Goal: Register for event/course

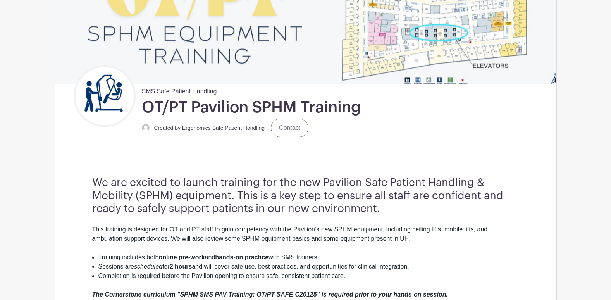
scroll to position [233, 0]
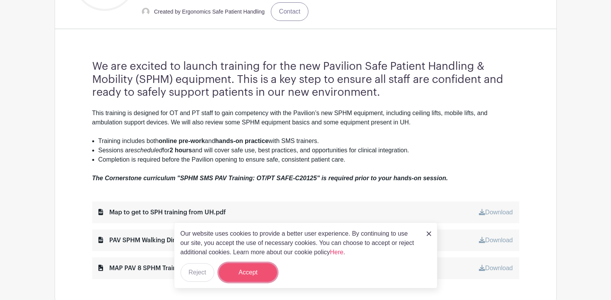
click at [247, 276] on button "Accept" at bounding box center [248, 272] width 58 height 19
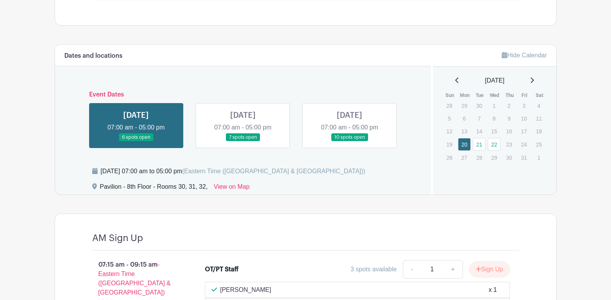
scroll to position [507, 0]
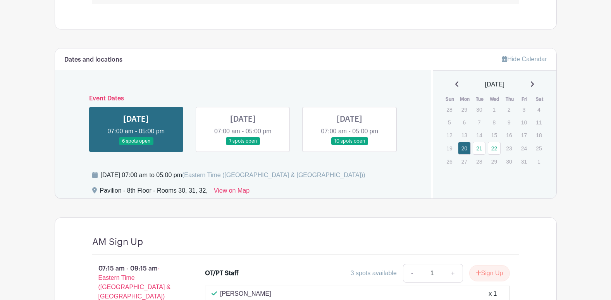
click at [243, 145] on link at bounding box center [243, 145] width 0 height 0
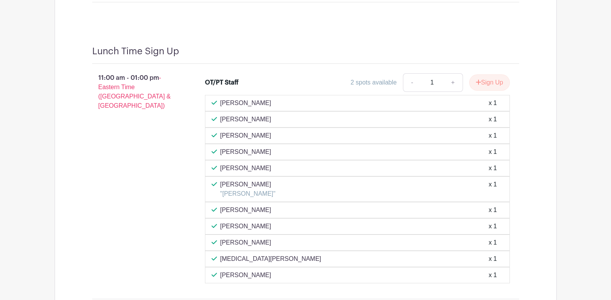
scroll to position [934, 0]
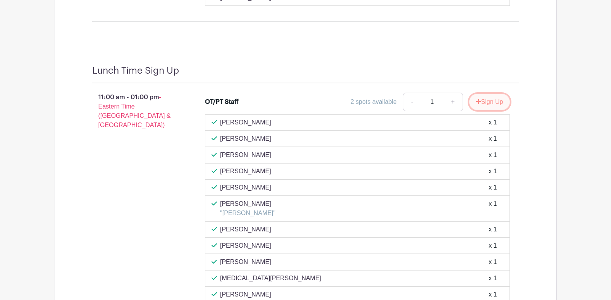
click at [491, 100] on button "Sign Up" at bounding box center [489, 102] width 41 height 16
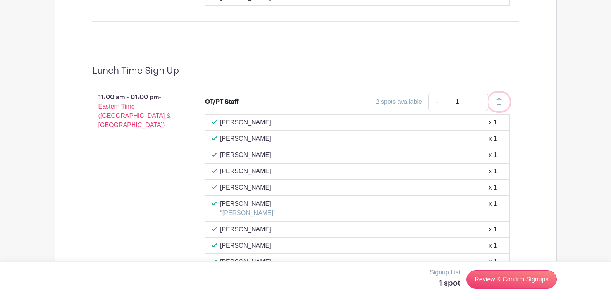
click at [503, 99] on link at bounding box center [499, 102] width 22 height 19
click at [505, 101] on link at bounding box center [499, 102] width 22 height 19
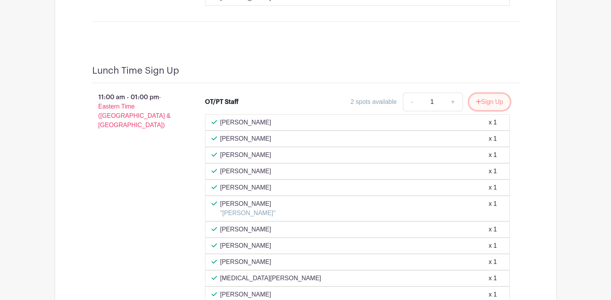
click at [492, 104] on button "Sign Up" at bounding box center [489, 102] width 41 height 16
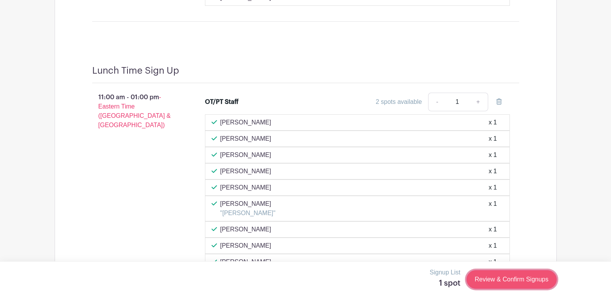
click at [516, 281] on link "Review & Confirm Signups" at bounding box center [512, 279] width 90 height 19
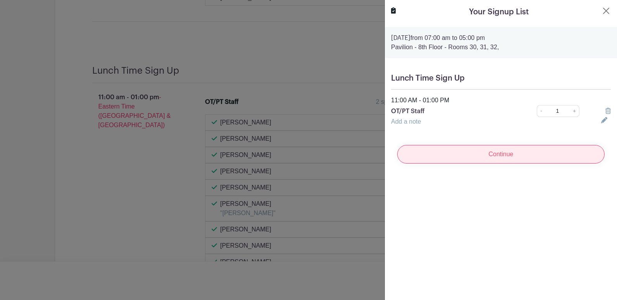
click at [526, 156] on input "Continue" at bounding box center [500, 154] width 207 height 19
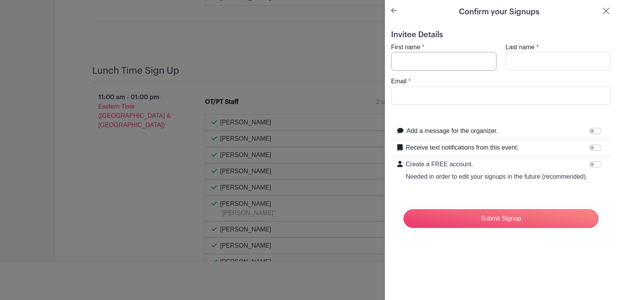
click at [414, 61] on input "First name" at bounding box center [443, 61] width 105 height 19
type input "[PERSON_NAME]"
type input "Haezebrouck"
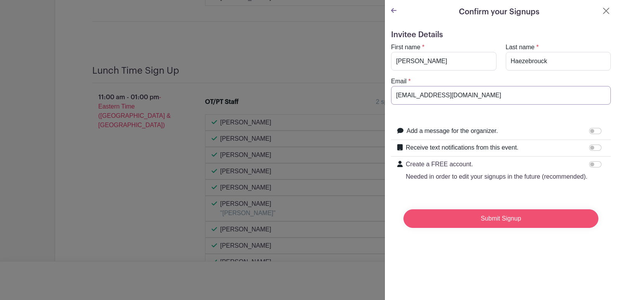
type input "[EMAIL_ADDRESS][DOMAIN_NAME]"
click at [504, 228] on input "Submit Signup" at bounding box center [501, 218] width 195 height 19
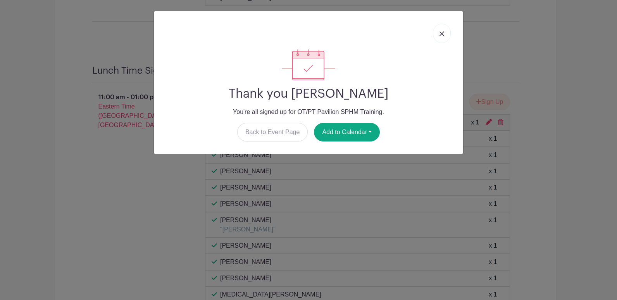
click at [442, 33] on img at bounding box center [442, 33] width 5 height 5
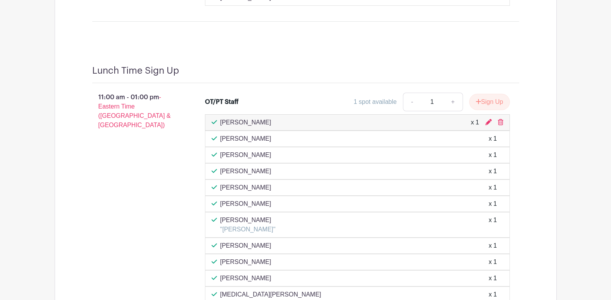
scroll to position [1011, 0]
